Goal: Transaction & Acquisition: Purchase product/service

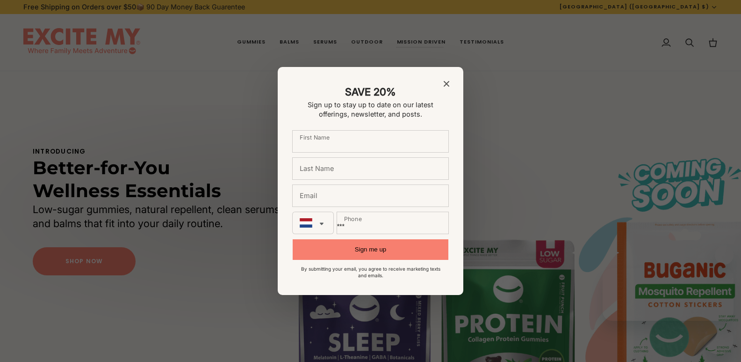
click at [450, 84] on div "SAVE 20% Sign up to stay up to date on our latest offerings, newsletter, and po…" at bounding box center [371, 181] width 186 height 228
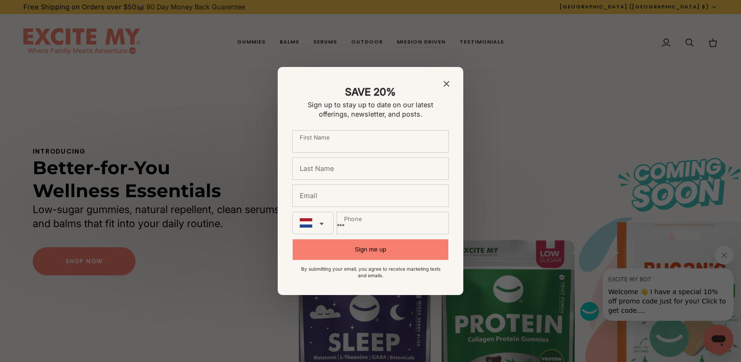
click at [446, 83] on icon "Close modal" at bounding box center [447, 84] width 6 height 6
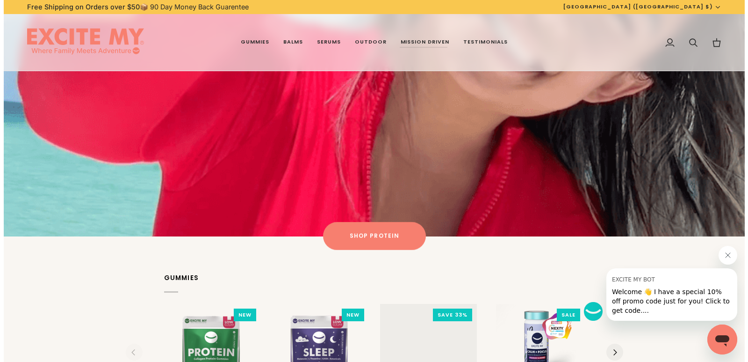
scroll to position [1091, 0]
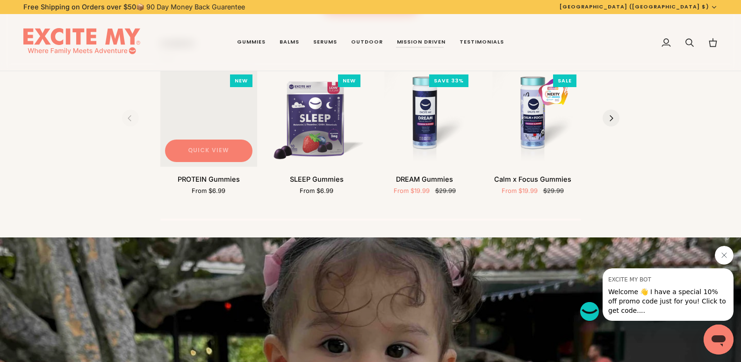
click at [218, 141] on button "Quick view" at bounding box center [208, 150] width 87 height 22
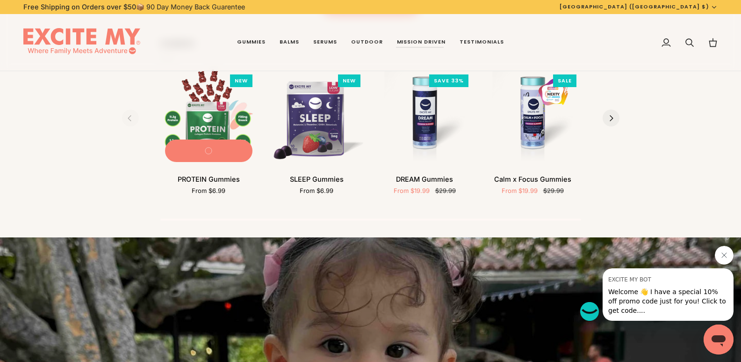
click at [206, 112] on img "PROTEIN Gummies" at bounding box center [208, 118] width 97 height 97
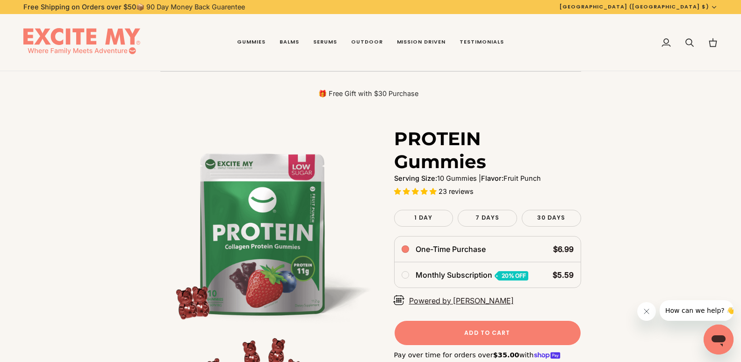
drag, startPoint x: 396, startPoint y: 137, endPoint x: 483, endPoint y: 164, distance: 91.4
click at [483, 164] on h1 "PROTEIN Gummies" at bounding box center [484, 150] width 180 height 46
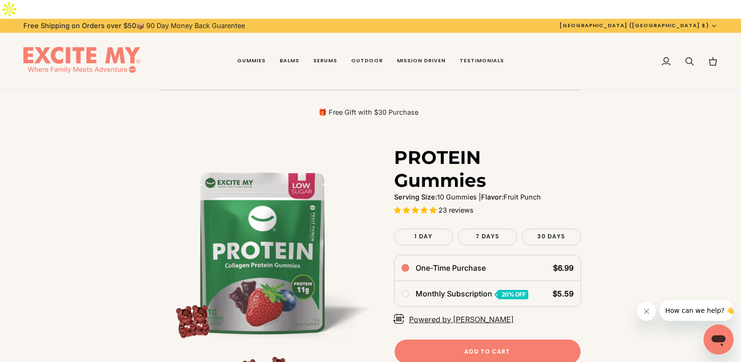
drag, startPoint x: 394, startPoint y: 134, endPoint x: 491, endPoint y: 157, distance: 99.6
click at [491, 157] on h1 "PROTEIN Gummies" at bounding box center [484, 169] width 180 height 46
click at [489, 159] on h1 "PROTEIN Gummies" at bounding box center [484, 169] width 180 height 46
drag, startPoint x: 494, startPoint y: 164, endPoint x: 399, endPoint y: 141, distance: 96.8
click at [399, 146] on h1 "PROTEIN Gummies" at bounding box center [484, 169] width 180 height 46
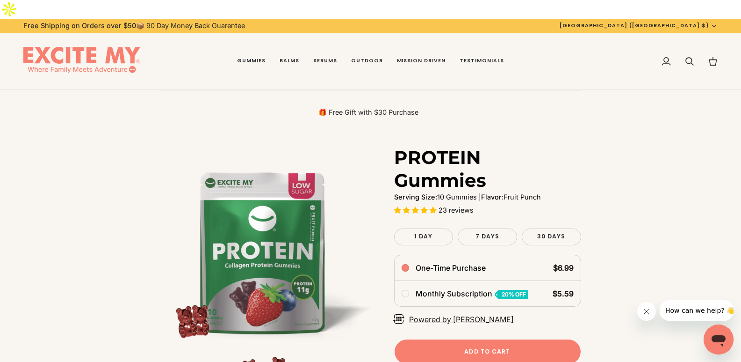
click at [395, 146] on h1 "PROTEIN Gummies" at bounding box center [484, 169] width 180 height 46
click at [402, 146] on h1 "PROTEIN Gummies" at bounding box center [484, 169] width 180 height 46
drag, startPoint x: 394, startPoint y: 138, endPoint x: 504, endPoint y: 187, distance: 120.6
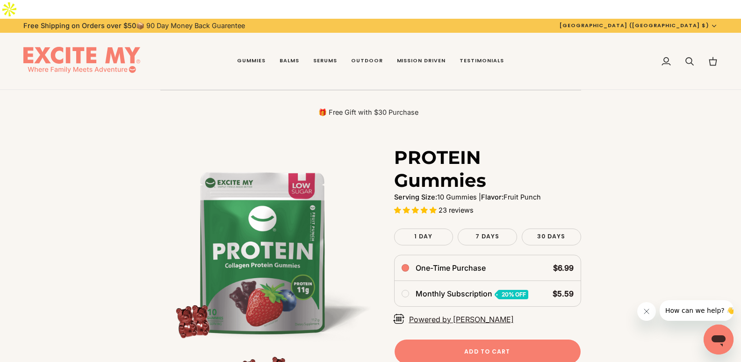
click at [500, 164] on h1 "PROTEIN Gummies" at bounding box center [484, 169] width 180 height 46
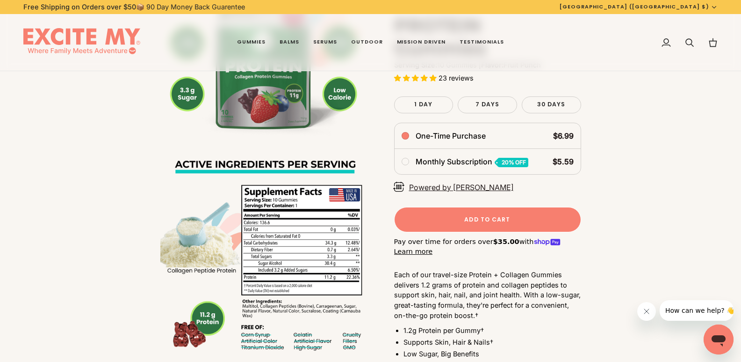
scroll to position [468, 0]
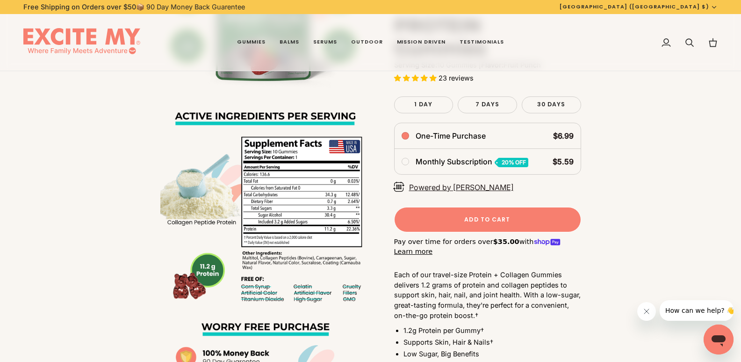
click at [479, 275] on span "Each of our travel-size Protein + Collagen Gummies delivers 1.2 grams of protei…" at bounding box center [487, 294] width 187 height 49
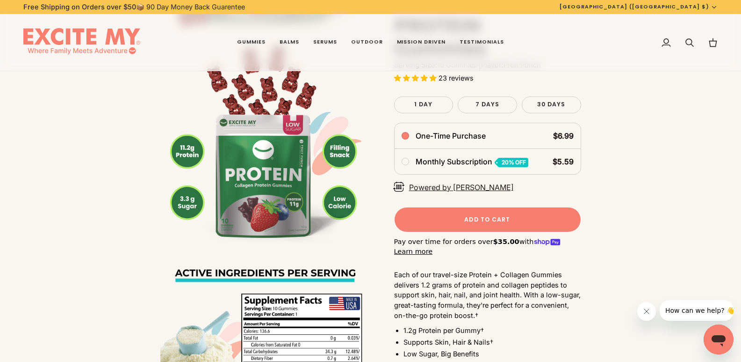
scroll to position [312, 0]
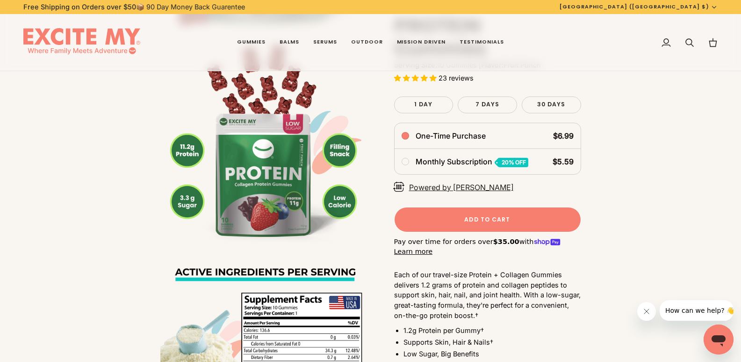
click at [463, 331] on li "1.2g Protein per Gummy†" at bounding box center [493, 330] width 178 height 10
click at [468, 329] on li "1.2g Protein per Gummy†" at bounding box center [493, 330] width 178 height 10
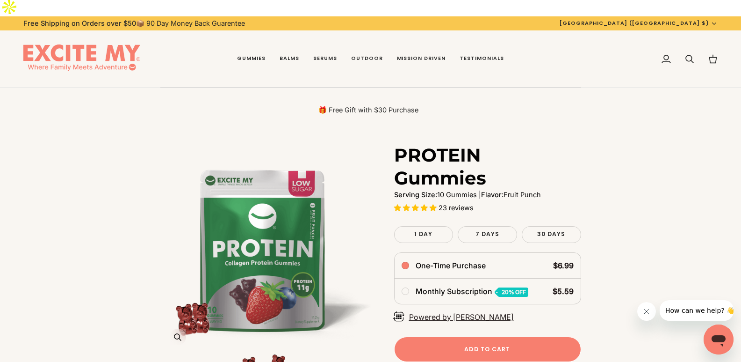
scroll to position [0, 0]
